Goal: Complete application form

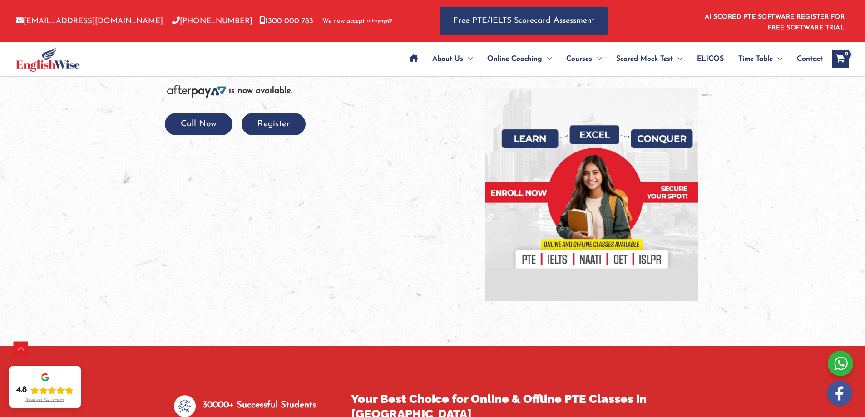
scroll to position [203, 0]
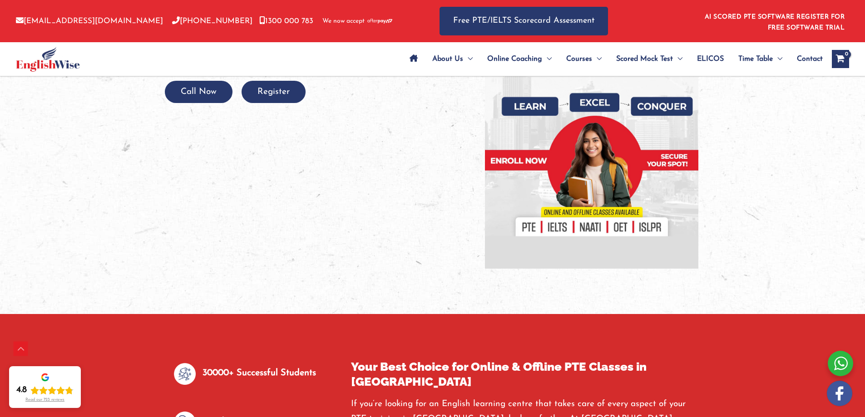
drag, startPoint x: 869, startPoint y: 30, endPoint x: 863, endPoint y: 47, distance: 18.1
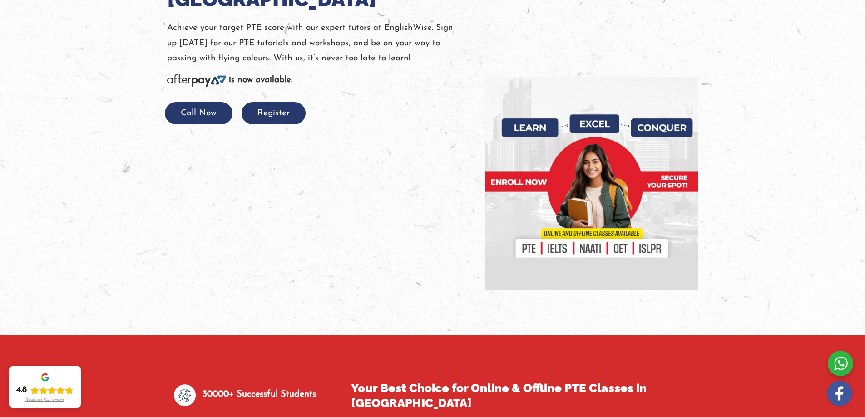
scroll to position [0, 0]
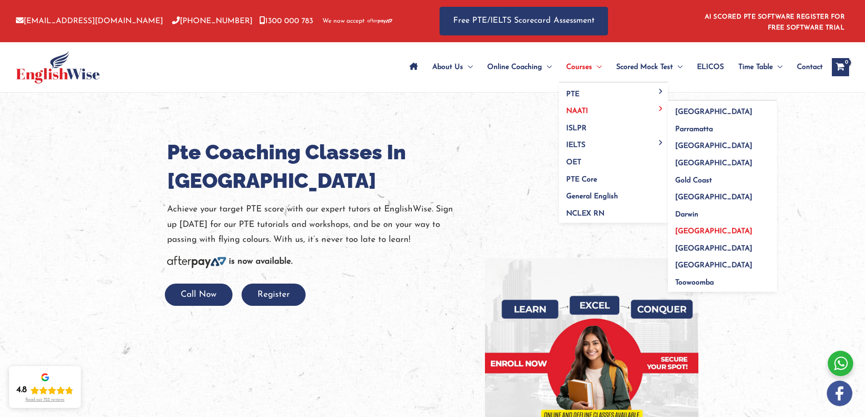
click at [684, 228] on span "[GEOGRAPHIC_DATA]" at bounding box center [713, 231] width 77 height 7
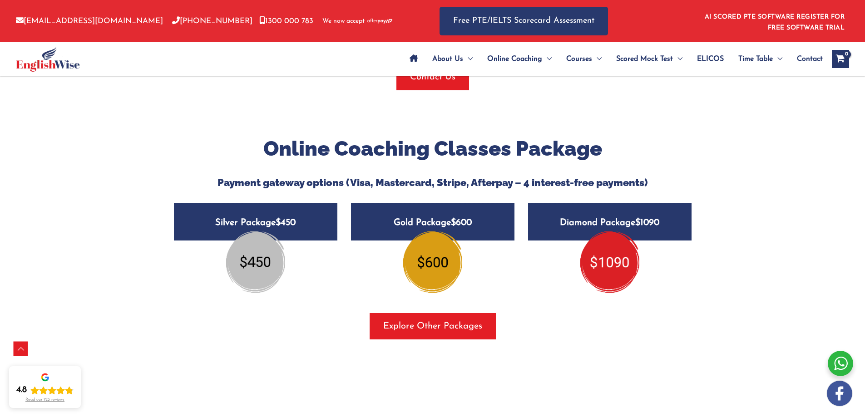
scroll to position [1014, 0]
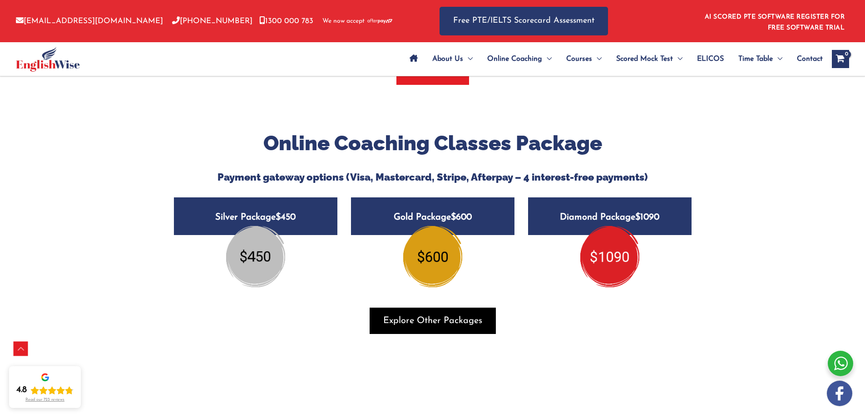
click at [457, 317] on span "Explore Other Packages" at bounding box center [432, 321] width 99 height 13
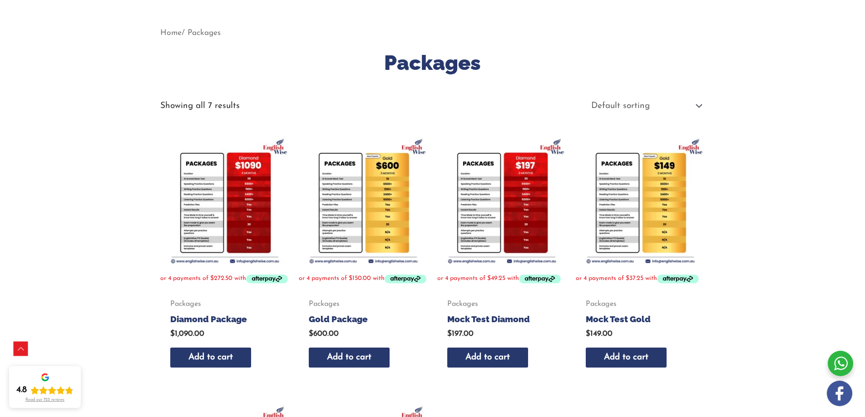
scroll to position [93, 0]
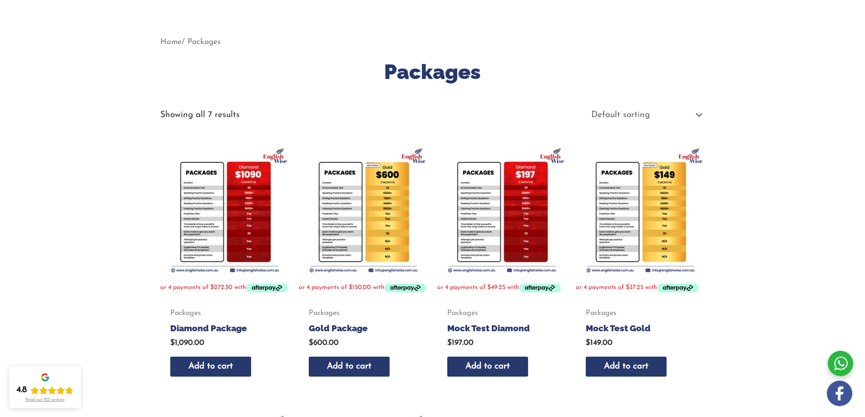
click at [344, 203] on img at bounding box center [363, 209] width 129 height 129
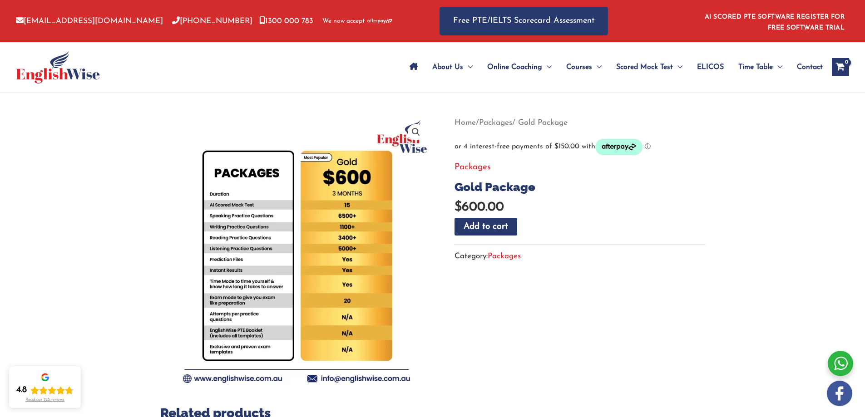
click at [240, 284] on img at bounding box center [341, 226] width 490 height 490
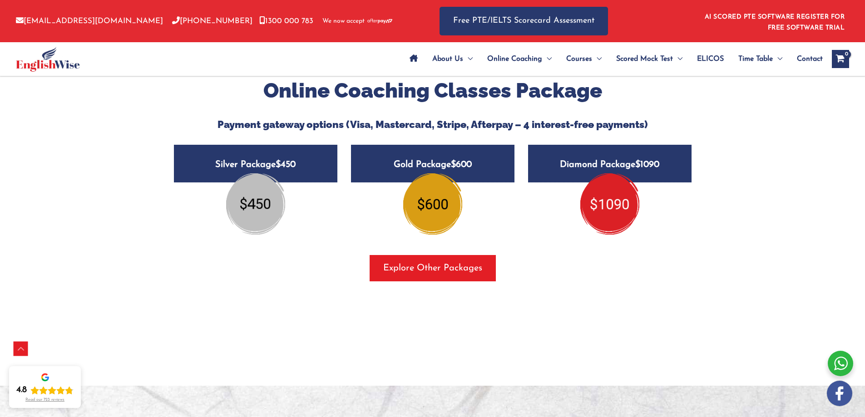
scroll to position [1062, 0]
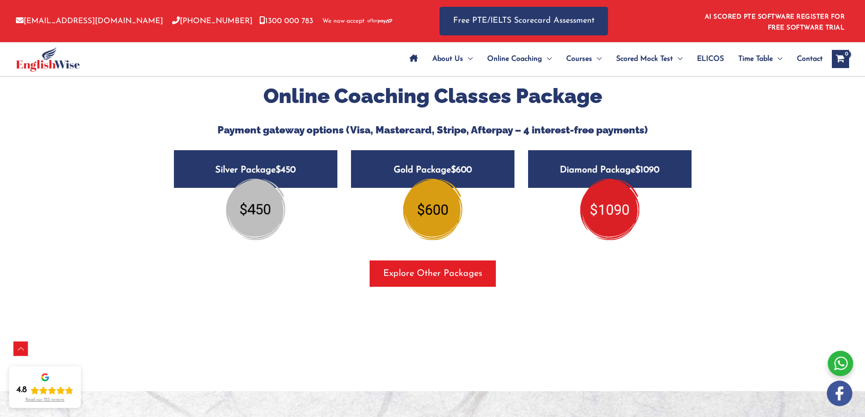
click at [608, 198] on img at bounding box center [609, 209] width 59 height 61
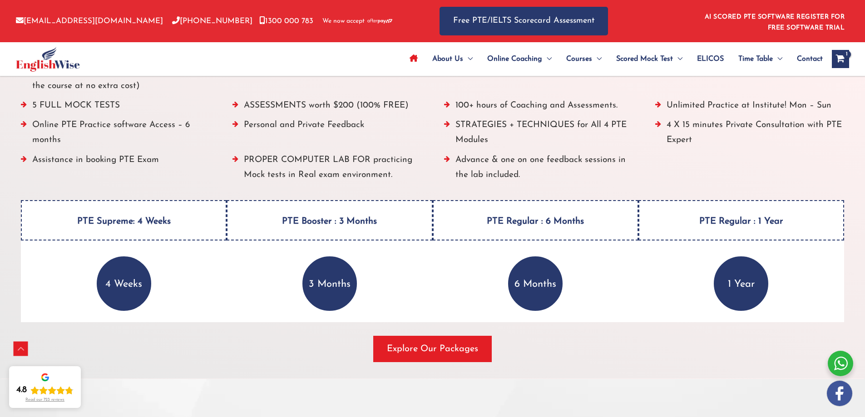
scroll to position [1137, 0]
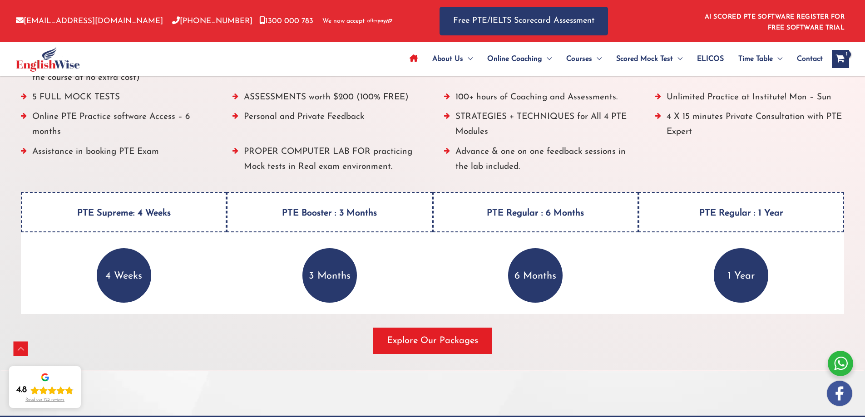
click at [125, 292] on p "4 Weeks" at bounding box center [124, 275] width 54 height 54
click at [126, 269] on p "4 Weeks" at bounding box center [124, 275] width 54 height 54
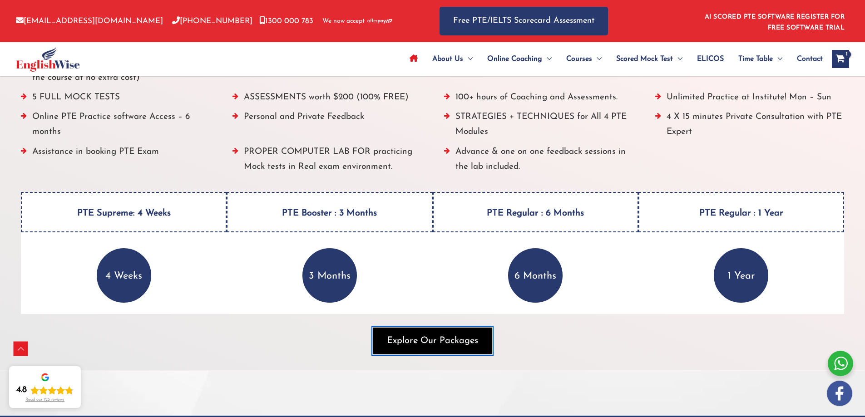
click at [445, 340] on span "Explore Our Packages" at bounding box center [432, 341] width 91 height 13
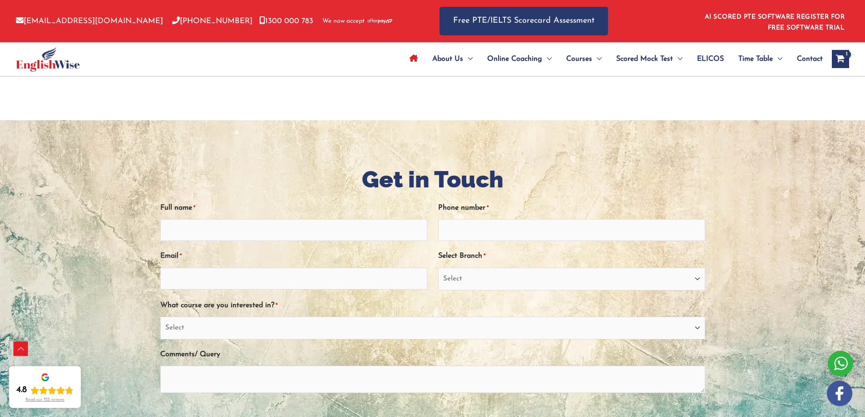
scroll to position [1922, 0]
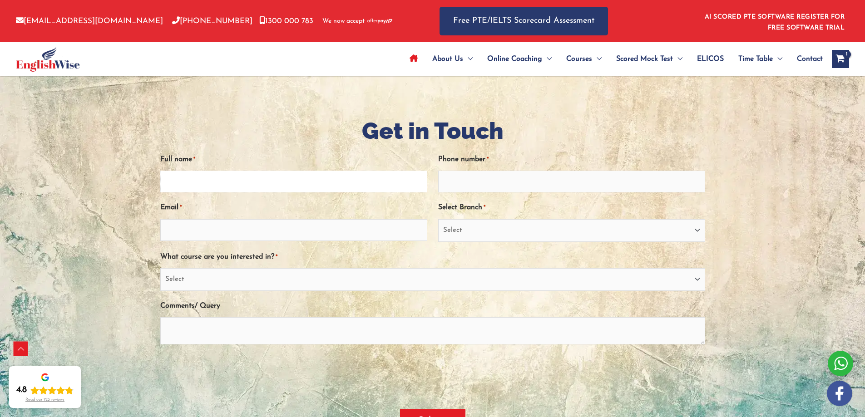
click at [400, 181] on input "Full name *" at bounding box center [293, 182] width 267 height 22
type input "Miduna Govindaraj"
type input "0421563973"
type input "Midhunagovindaraj@gmail.com"
click at [694, 228] on select "Select Sydney City Center Sydney Parramatta EnglishWise Global Brisbane Gold Co…" at bounding box center [571, 230] width 267 height 23
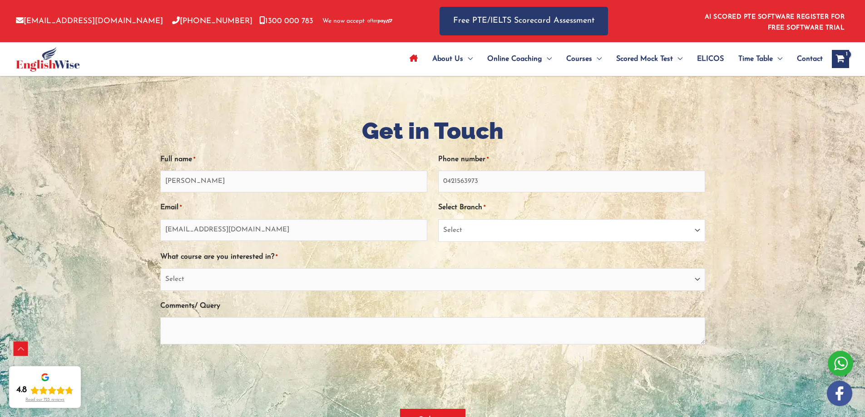
select select "South Australia"
click at [438, 219] on select "Select Sydney City Center Sydney Parramatta EnglishWise Global Brisbane Gold Co…" at bounding box center [571, 230] width 267 height 23
click at [387, 287] on select "Select PTE NAATI IELTS OET General English" at bounding box center [432, 279] width 545 height 23
select select "PTE"
click at [160, 268] on select "Select PTE NAATI IELTS OET General English" at bounding box center [432, 279] width 545 height 23
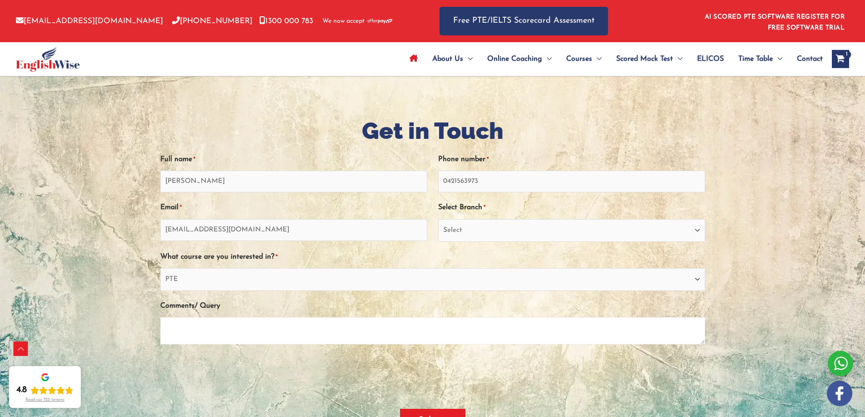
click at [331, 334] on textarea "Comments/ Query" at bounding box center [432, 330] width 545 height 27
click at [310, 329] on textarea "I want to enquire more in detail about the PTE course and packages available, w…" at bounding box center [432, 330] width 545 height 27
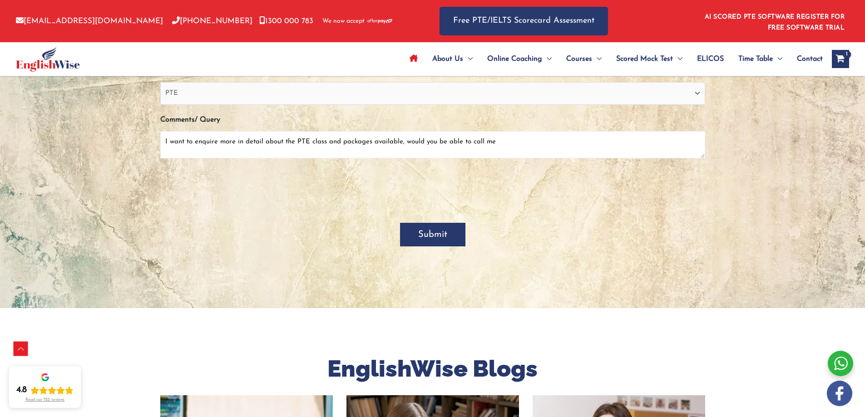
type textarea "I want to enquire more in detail about the PTE class and packages available, wo…"
click at [448, 228] on input "Submit" at bounding box center [432, 235] width 65 height 24
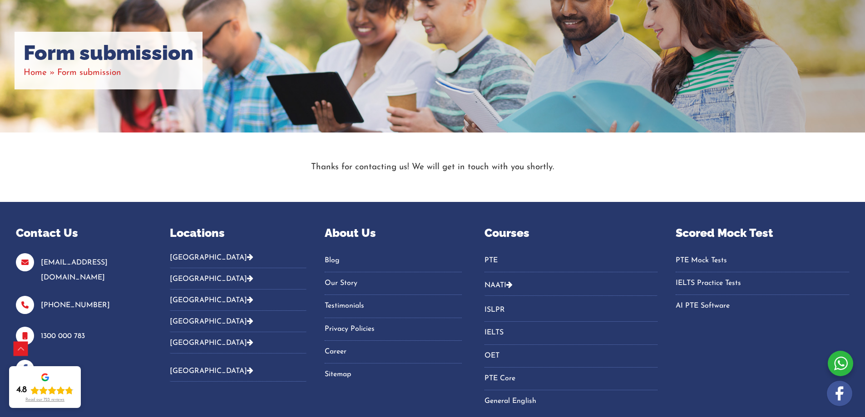
scroll to position [158, 0]
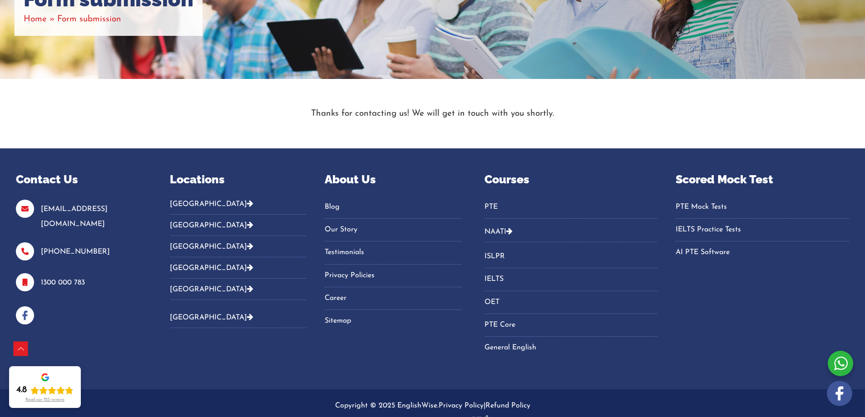
click at [179, 224] on button "[GEOGRAPHIC_DATA]" at bounding box center [238, 225] width 137 height 21
